Goal: Find specific page/section: Find specific page/section

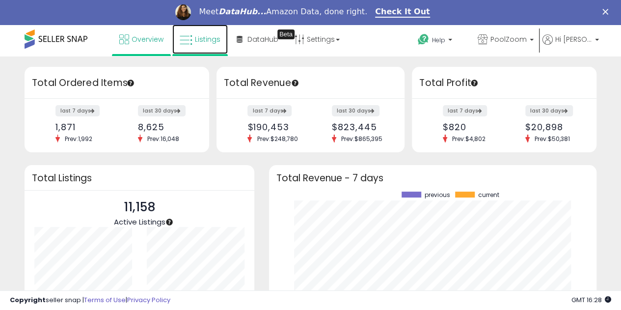
click at [195, 41] on span "Listings" at bounding box center [208, 39] width 26 height 10
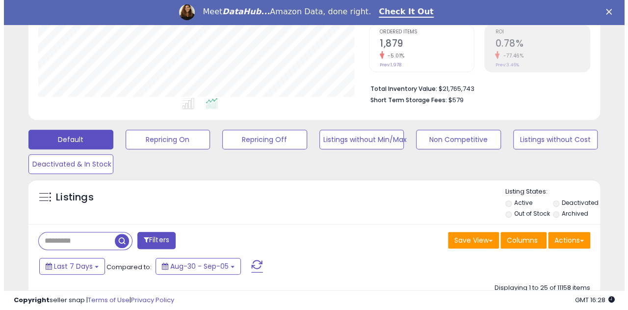
scroll to position [205, 0]
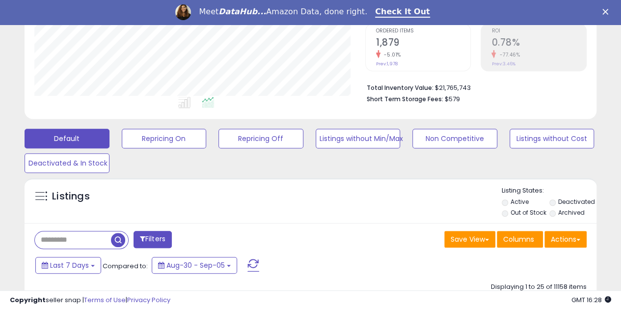
click at [80, 235] on input "text" at bounding box center [73, 239] width 76 height 17
click at [126, 236] on input "text" at bounding box center [100, 239] width 130 height 17
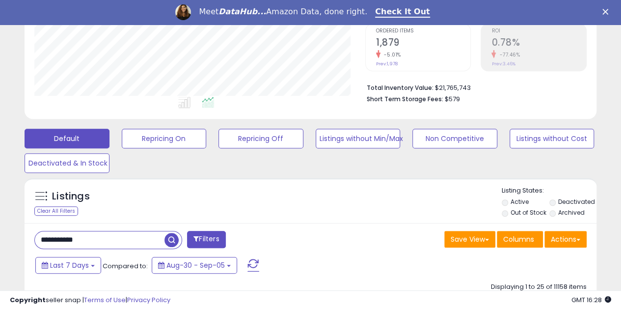
type input "**********"
click at [173, 242] on span "button" at bounding box center [171, 240] width 14 height 14
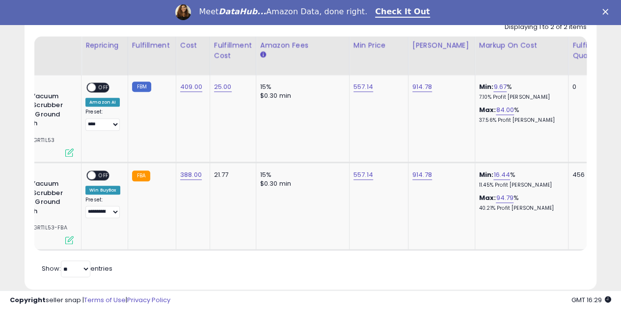
scroll to position [0, 20]
